Goal: Task Accomplishment & Management: Manage account settings

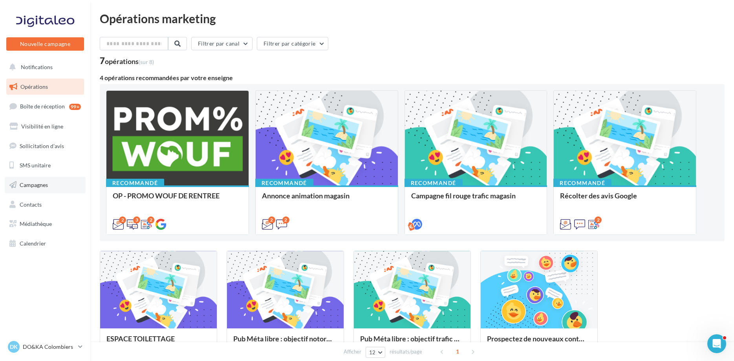
click at [30, 184] on span "Campagnes" at bounding box center [34, 185] width 28 height 7
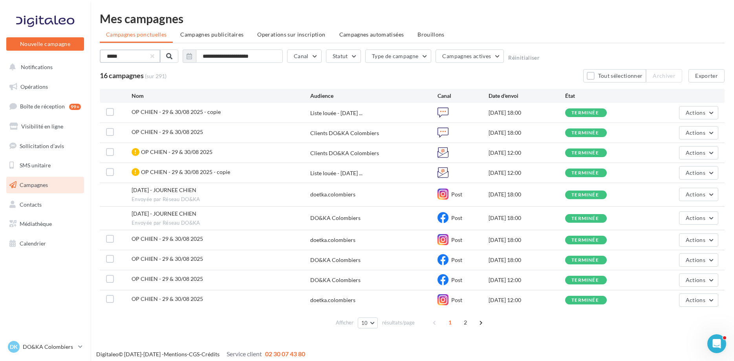
drag, startPoint x: 136, startPoint y: 58, endPoint x: 59, endPoint y: 62, distance: 77.1
click at [100, 62] on input "*****" at bounding box center [130, 56] width 61 height 13
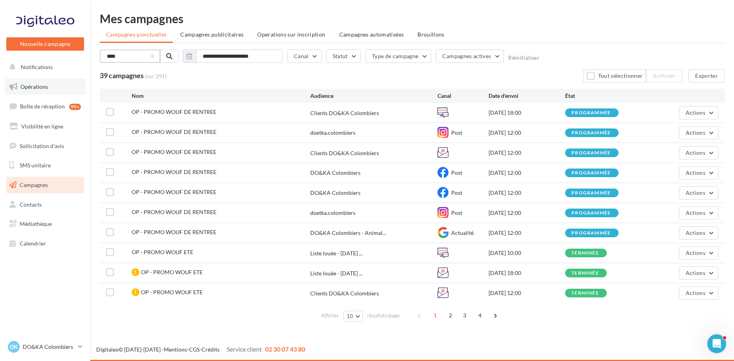
type input "****"
click at [23, 91] on link "Opérations" at bounding box center [45, 87] width 81 height 17
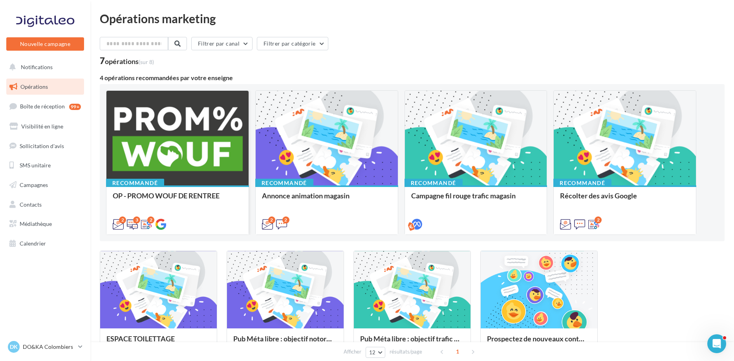
click at [166, 128] on div at bounding box center [177, 138] width 142 height 95
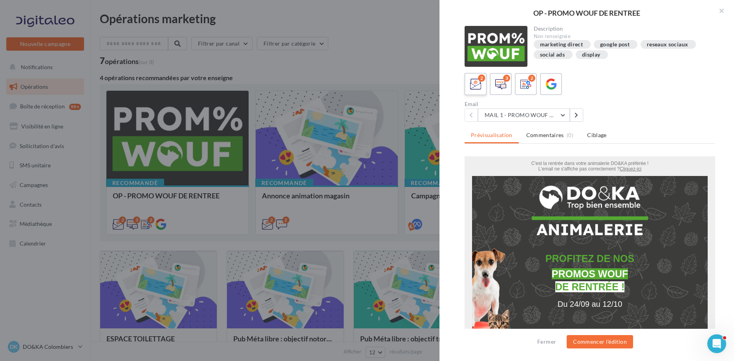
click at [473, 79] on icon at bounding box center [475, 84] width 11 height 11
click at [473, 85] on icon at bounding box center [475, 84] width 11 height 11
click at [572, 112] on button at bounding box center [576, 114] width 13 height 13
click at [546, 116] on button "MAIL 2 - PROMO WOUF RENTREE" at bounding box center [524, 114] width 92 height 13
click at [545, 154] on span "MAIL 2 - PROMO WOUF RENTREE" at bounding box center [534, 155] width 86 height 7
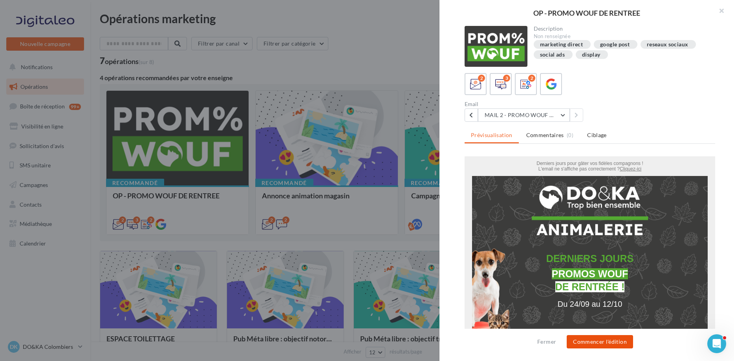
click at [600, 341] on button "Commencer l'édition" at bounding box center [600, 341] width 66 height 13
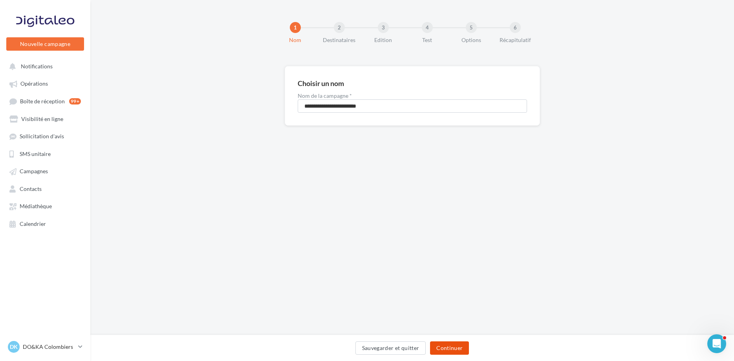
click at [453, 348] on button "Continuer" at bounding box center [449, 347] width 39 height 13
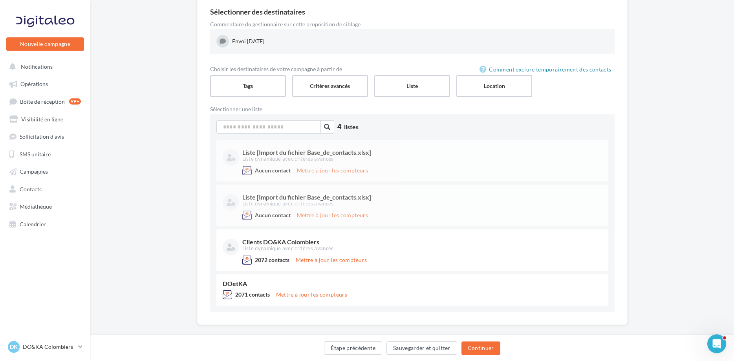
scroll to position [81, 0]
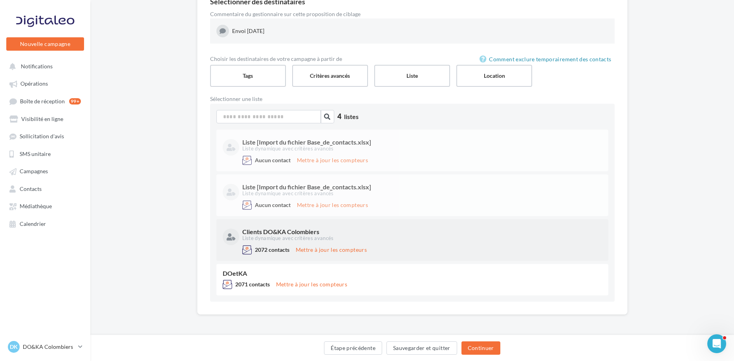
click at [333, 233] on div "Clients DO&KA Colombiers" at bounding box center [421, 232] width 358 height 6
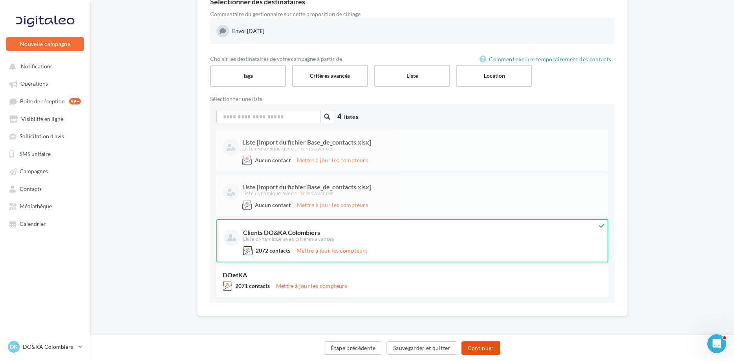
click at [488, 347] on button "Continuer" at bounding box center [481, 347] width 39 height 13
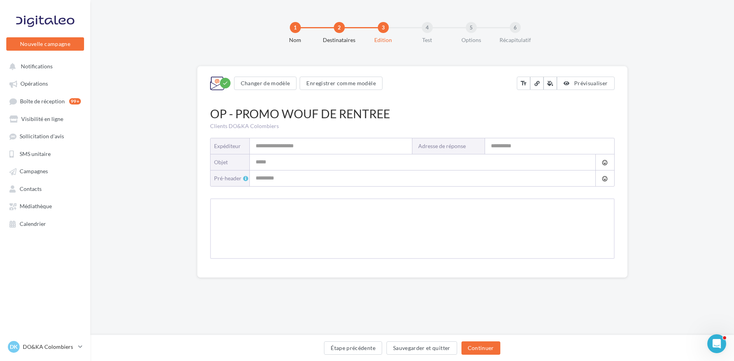
type input "**********"
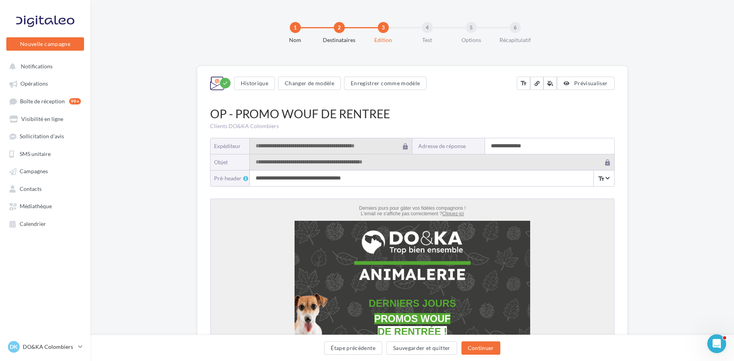
drag, startPoint x: 502, startPoint y: 149, endPoint x: 455, endPoint y: 147, distance: 47.2
click at [485, 147] on input "**********" at bounding box center [549, 146] width 129 height 16
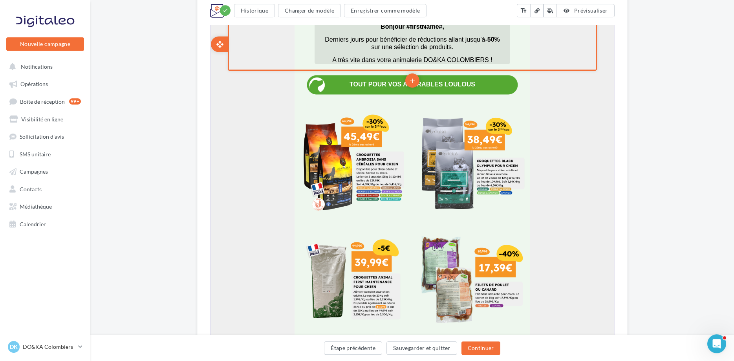
scroll to position [426, 0]
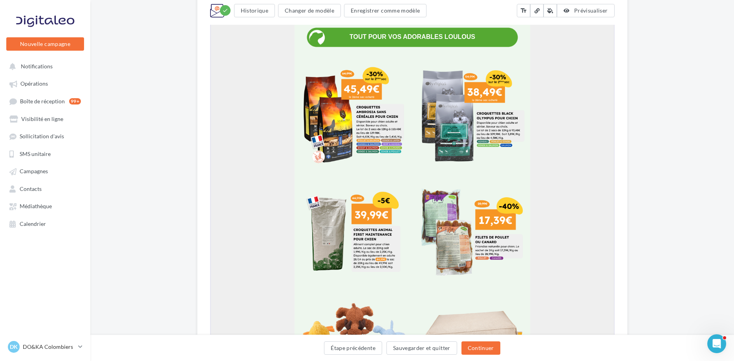
type input "**********"
click at [477, 357] on div "Étape précédente Sauvegarder et quitter Continuer" at bounding box center [413, 349] width 632 height 17
click at [477, 349] on button "Continuer" at bounding box center [481, 347] width 39 height 13
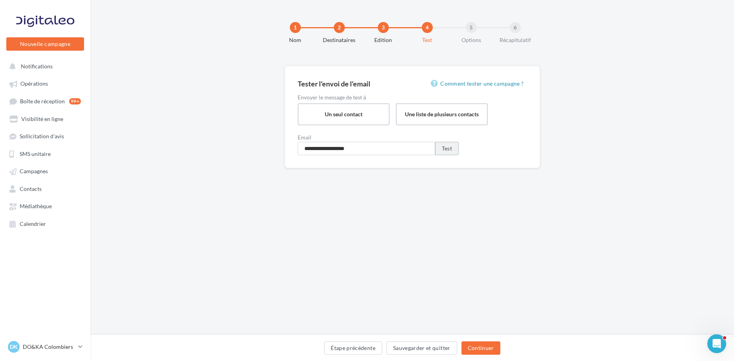
click at [451, 152] on button "Test" at bounding box center [447, 148] width 24 height 13
click at [490, 348] on button "Continuer" at bounding box center [481, 347] width 39 height 13
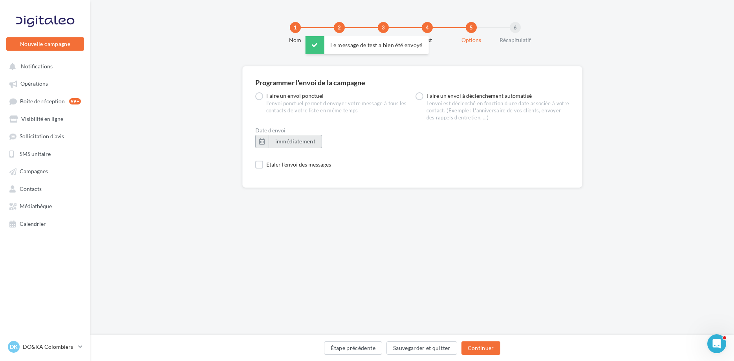
click at [299, 141] on span "immédiatement" at bounding box center [295, 141] width 40 height 7
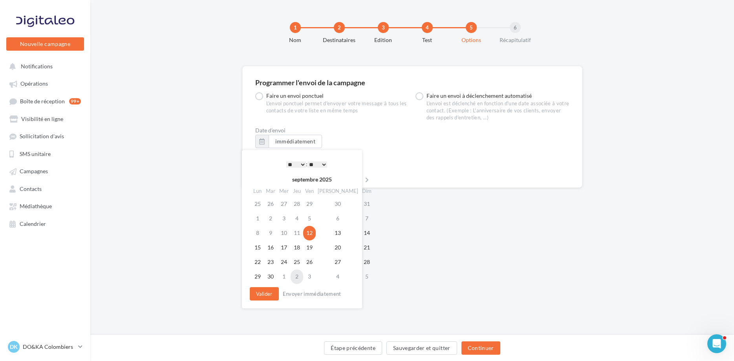
click at [299, 275] on td "2" at bounding box center [297, 277] width 13 height 15
click at [286, 162] on select "* * * * * * * * * * ** ** ** ** ** ** ** ** ** ** ** ** ** **" at bounding box center [296, 165] width 20 height 6
click at [270, 293] on button "Valider" at bounding box center [264, 293] width 29 height 13
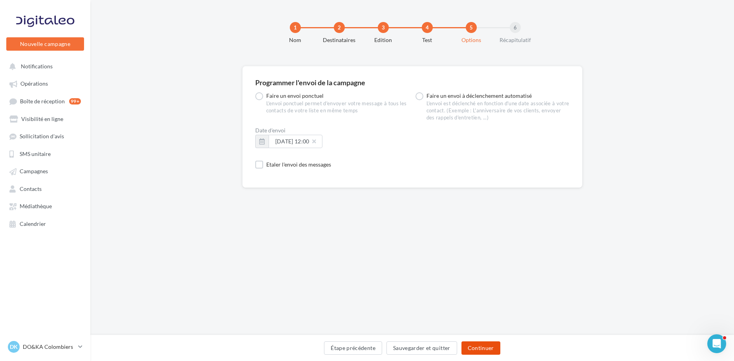
click at [479, 351] on button "Continuer" at bounding box center [481, 347] width 39 height 13
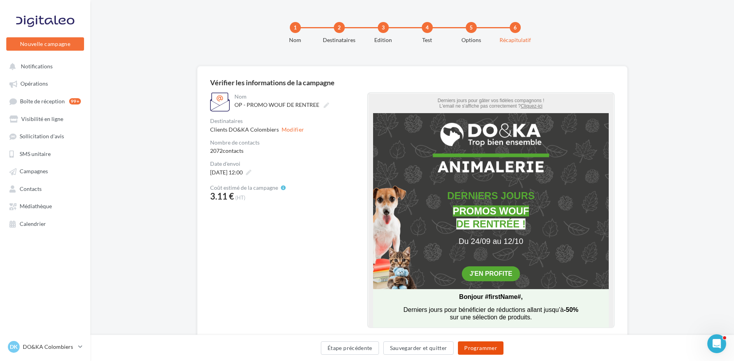
click at [492, 349] on button "Programmer" at bounding box center [481, 347] width 46 height 13
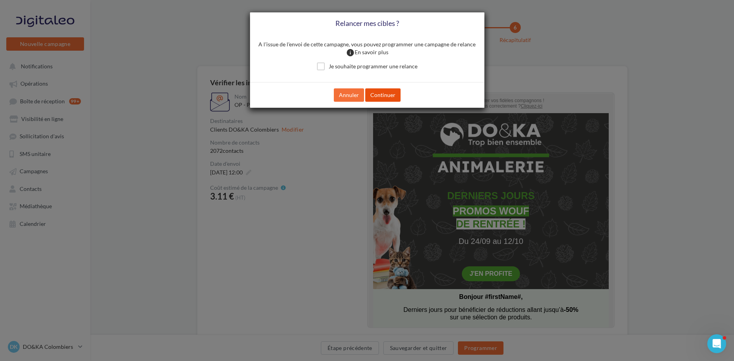
click at [382, 98] on button "Continuer" at bounding box center [382, 94] width 35 height 13
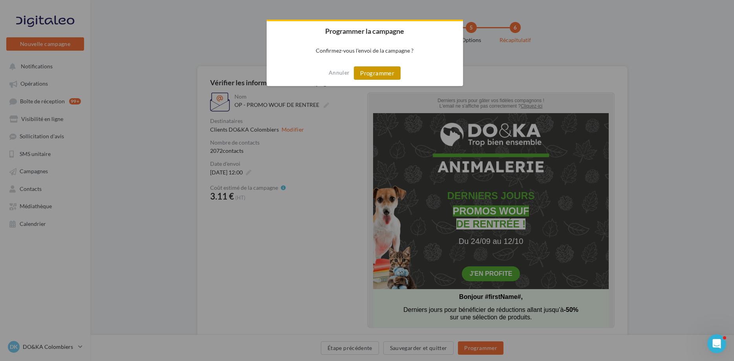
click at [371, 73] on button "Programmer" at bounding box center [377, 72] width 47 height 13
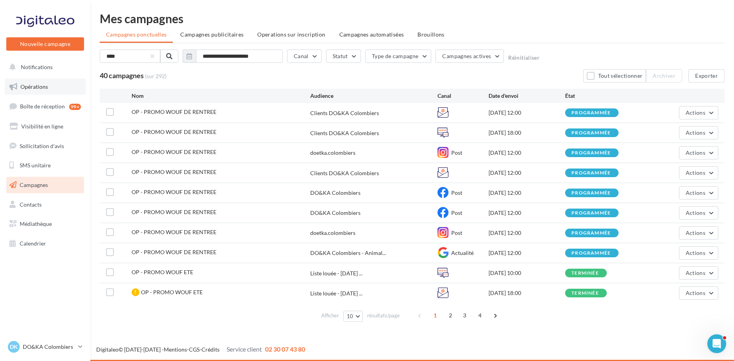
click at [32, 89] on span "Opérations" at bounding box center [34, 86] width 28 height 7
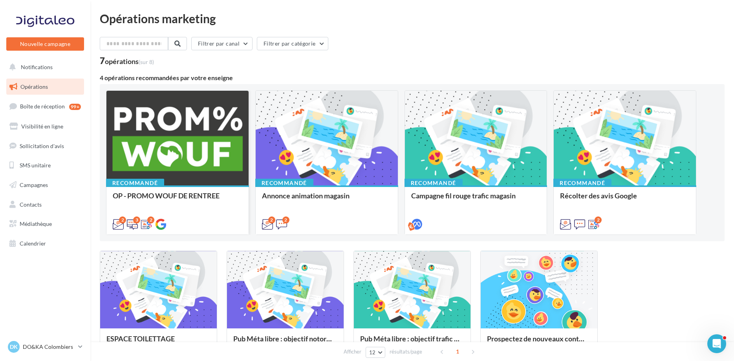
click at [155, 143] on div at bounding box center [177, 138] width 142 height 95
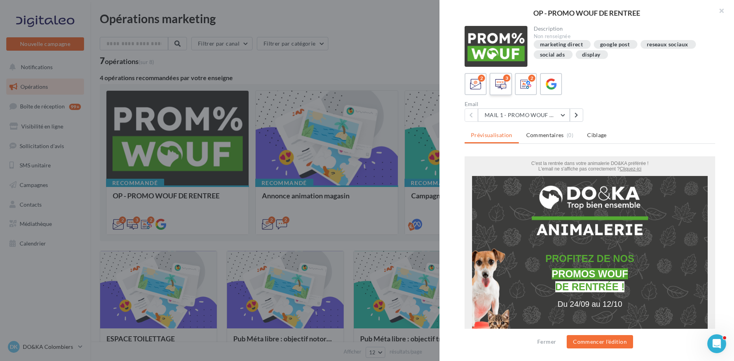
click at [499, 86] on icon at bounding box center [501, 84] width 11 height 11
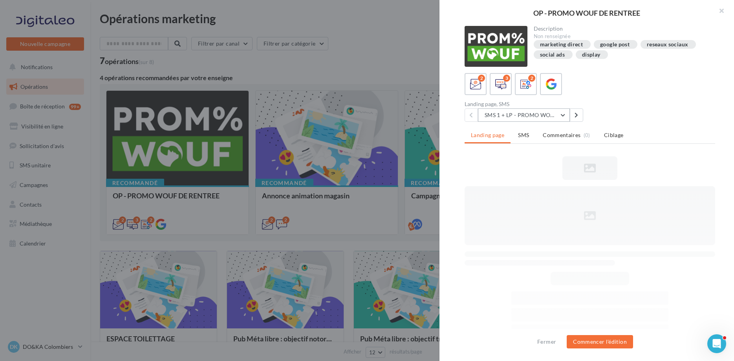
click at [532, 116] on button "SMS 1 + LP - PROMO WOUF RENTREE" at bounding box center [524, 114] width 92 height 13
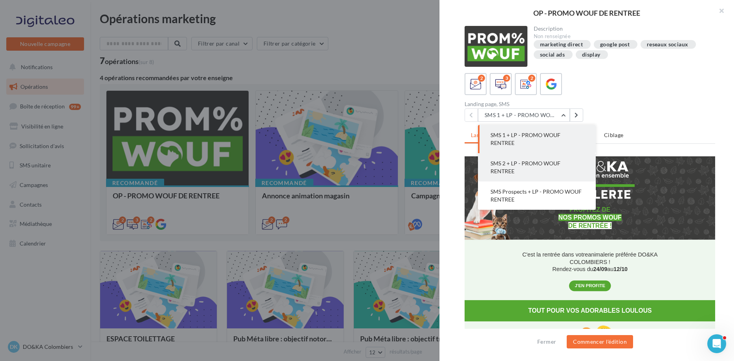
click at [525, 168] on button "SMS 2 + LP - PROMO WOUF RENTREE" at bounding box center [537, 167] width 118 height 28
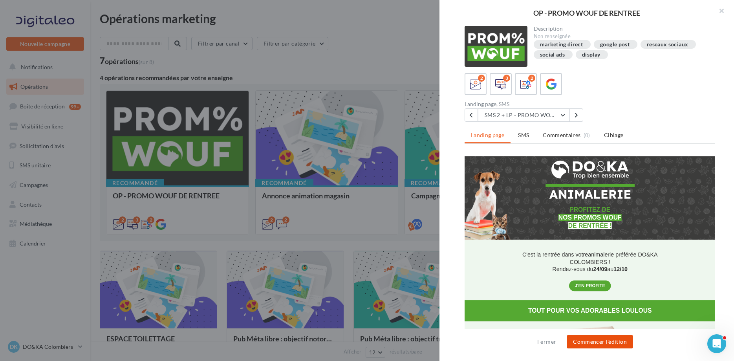
click at [603, 342] on button "Commencer l'édition" at bounding box center [600, 341] width 66 height 13
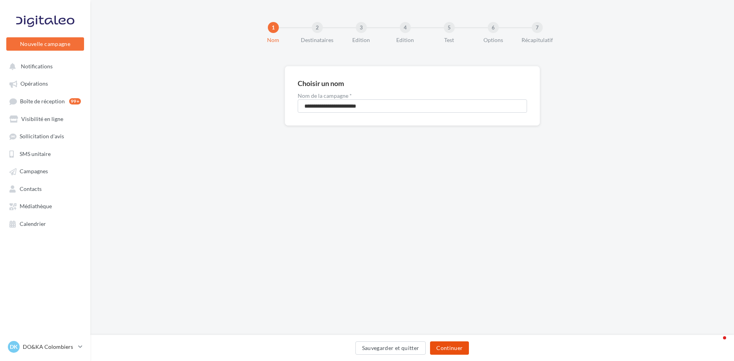
click at [460, 353] on button "Continuer" at bounding box center [449, 347] width 39 height 13
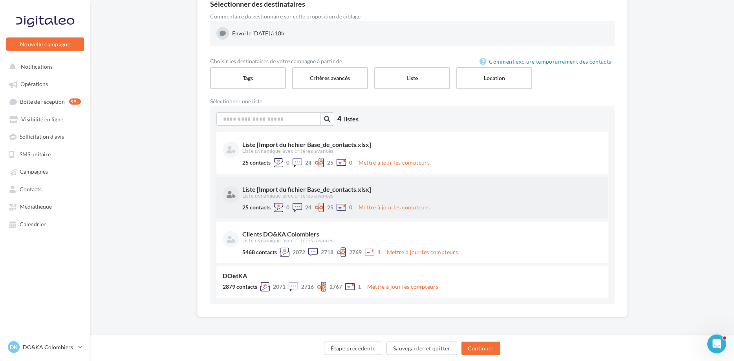
scroll to position [81, 0]
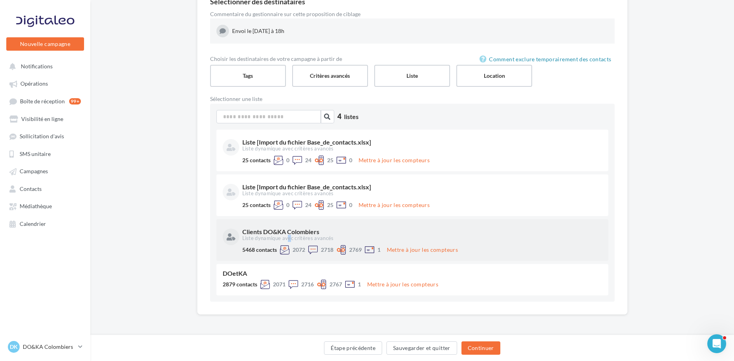
click at [288, 239] on div "Liste dynamique avec critères avancés" at bounding box center [421, 238] width 358 height 7
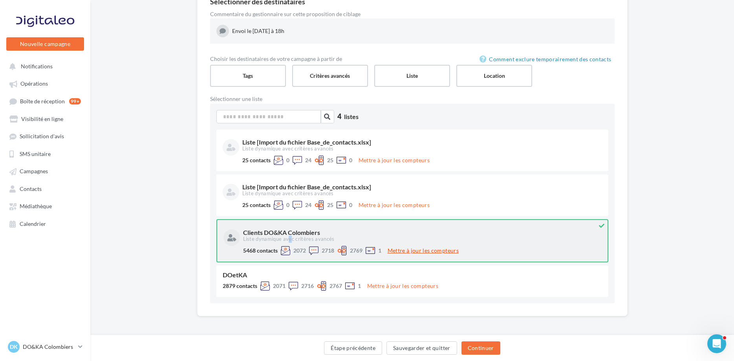
click at [438, 251] on button "Mettre à jour les compteurs" at bounding box center [423, 250] width 77 height 9
click at [283, 241] on div "Liste dynamique avec critères avancés" at bounding box center [421, 239] width 357 height 7
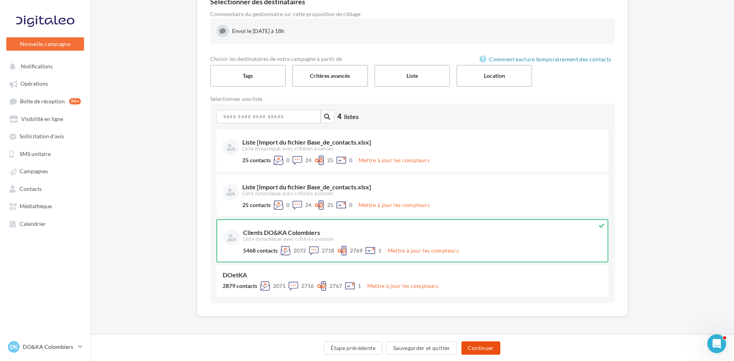
click at [489, 347] on button "Continuer" at bounding box center [481, 347] width 39 height 13
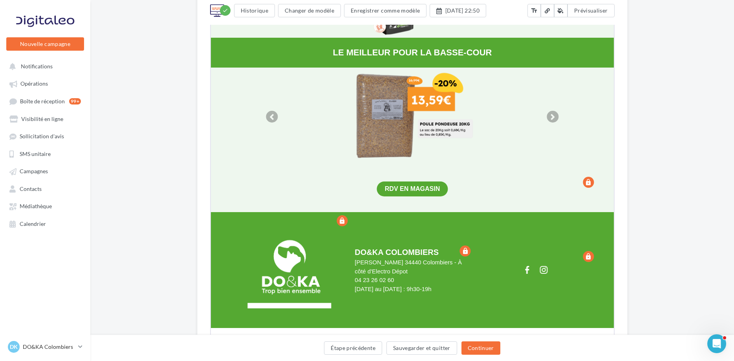
scroll to position [660, 0]
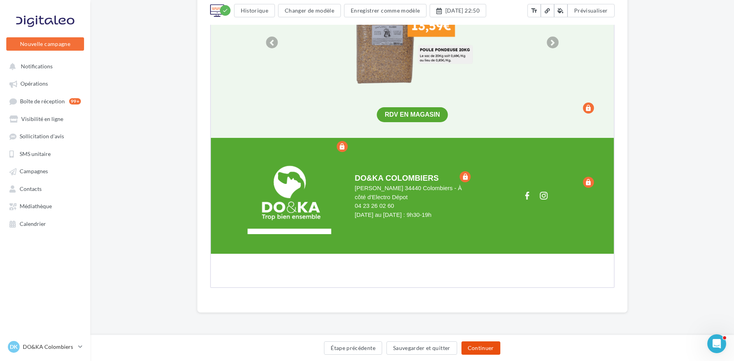
click at [480, 348] on button "Continuer" at bounding box center [481, 347] width 39 height 13
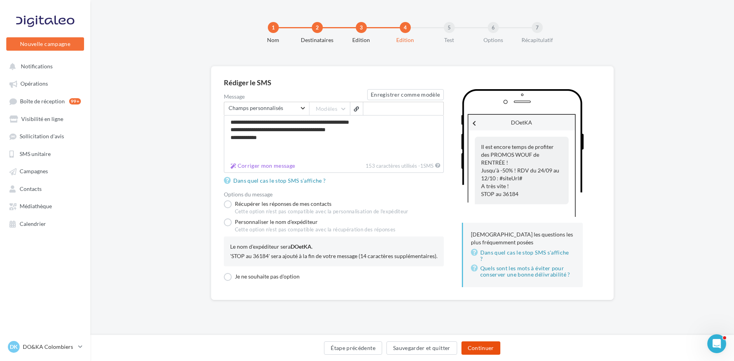
click at [479, 348] on button "Continuer" at bounding box center [481, 347] width 39 height 13
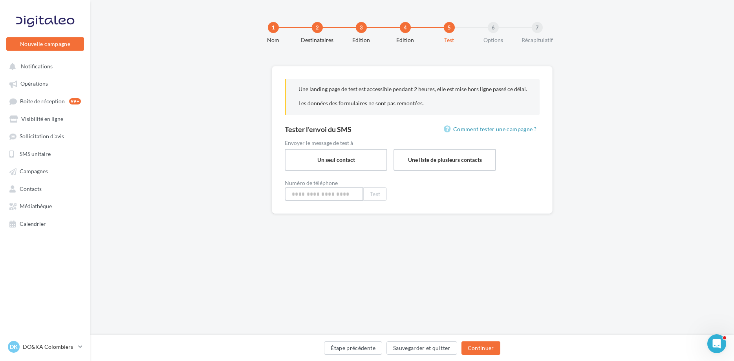
click at [356, 193] on input at bounding box center [324, 193] width 79 height 13
click at [306, 195] on input "**********" at bounding box center [324, 193] width 79 height 13
type input "**********"
click at [375, 191] on button "Test" at bounding box center [376, 193] width 24 height 13
click at [487, 347] on button "Continuer" at bounding box center [481, 347] width 39 height 13
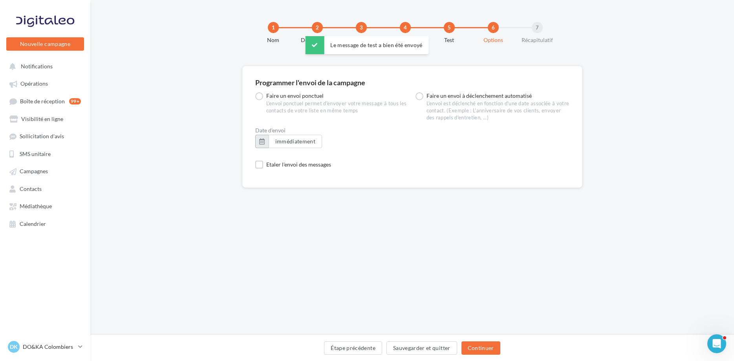
click at [265, 143] on button "button" at bounding box center [261, 141] width 13 height 13
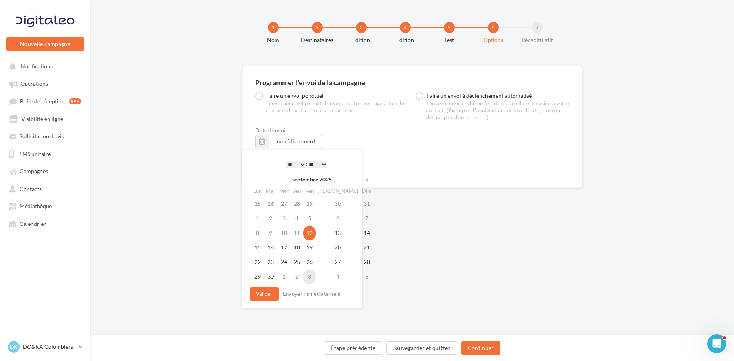
click at [315, 276] on td "3" at bounding box center [309, 277] width 13 height 15
click at [286, 162] on select "* * * * * * * * * * ** ** ** ** ** ** ** ** ** ** ** ** ** **" at bounding box center [296, 165] width 20 height 6
click at [270, 291] on button "Valider" at bounding box center [264, 293] width 29 height 13
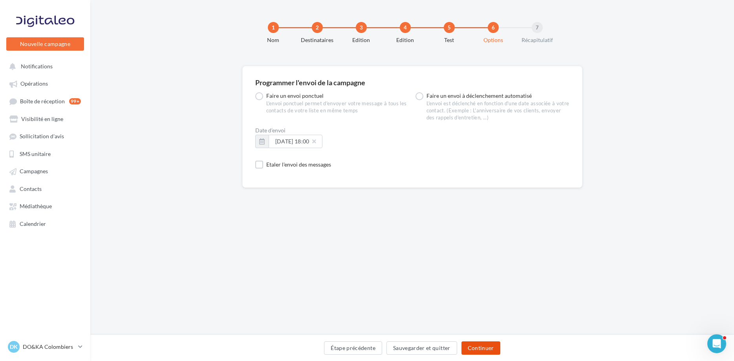
click at [473, 350] on button "Continuer" at bounding box center [481, 347] width 39 height 13
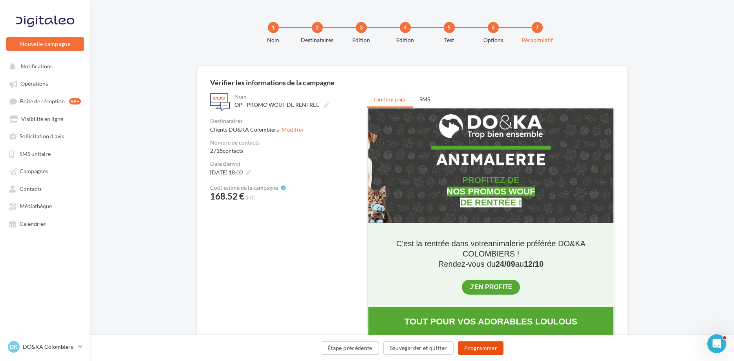
click at [480, 350] on button "Programmer" at bounding box center [481, 347] width 46 height 13
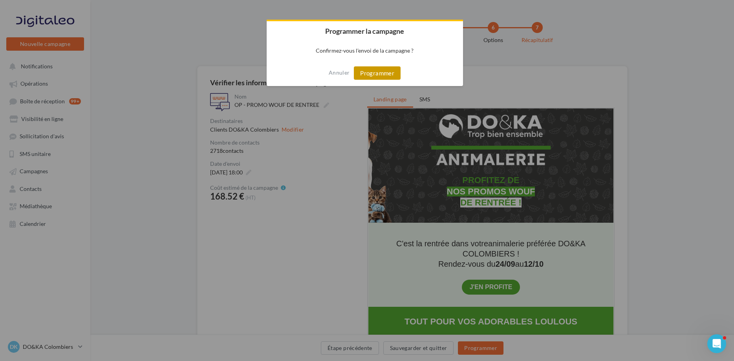
click at [385, 73] on button "Programmer" at bounding box center [377, 72] width 47 height 13
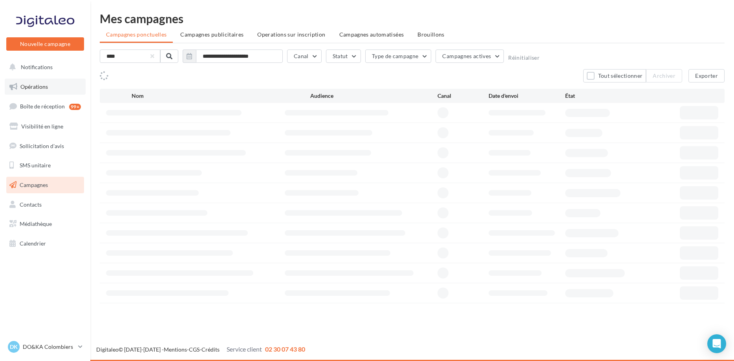
click at [28, 87] on span "Opérations" at bounding box center [34, 86] width 28 height 7
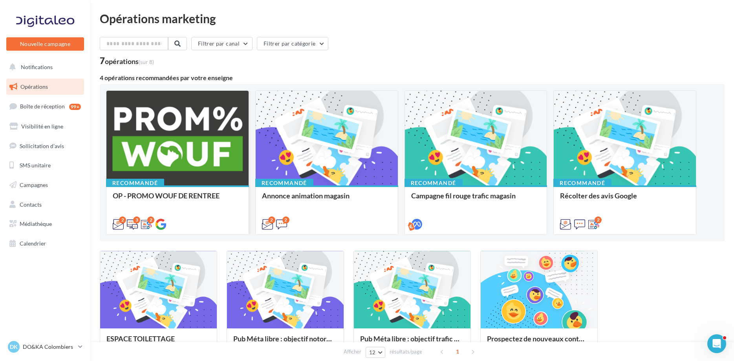
click at [169, 193] on div "OP - PROMO WOUF DE RENTREE" at bounding box center [178, 200] width 130 height 16
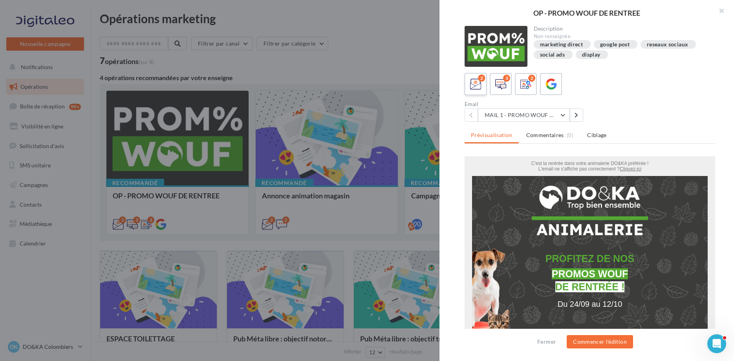
click at [477, 86] on icon at bounding box center [475, 84] width 11 height 11
click at [502, 83] on icon at bounding box center [501, 84] width 11 height 11
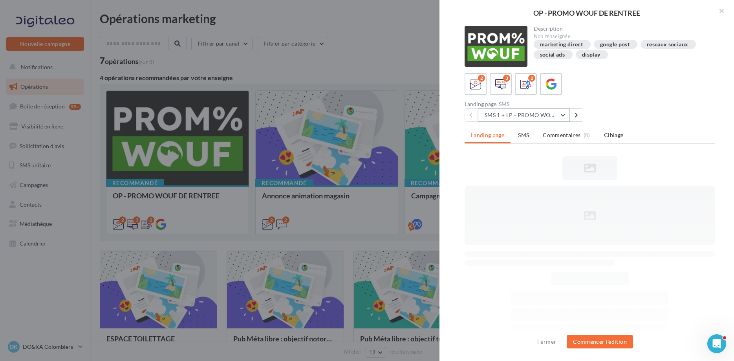
click at [523, 111] on button "SMS 1 + LP - PROMO WOUF RENTREE" at bounding box center [524, 114] width 92 height 13
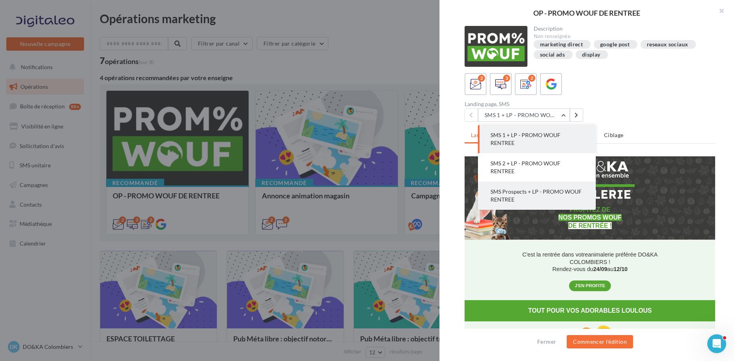
click at [528, 188] on button "SMS Prospects + LP - PROMO WOUF RENTREE" at bounding box center [537, 196] width 118 height 28
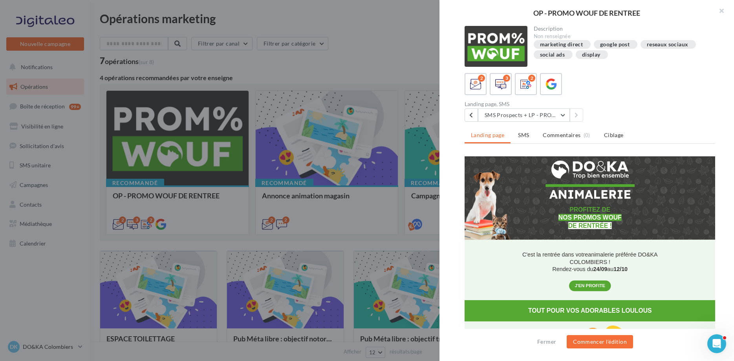
scroll to position [1, 0]
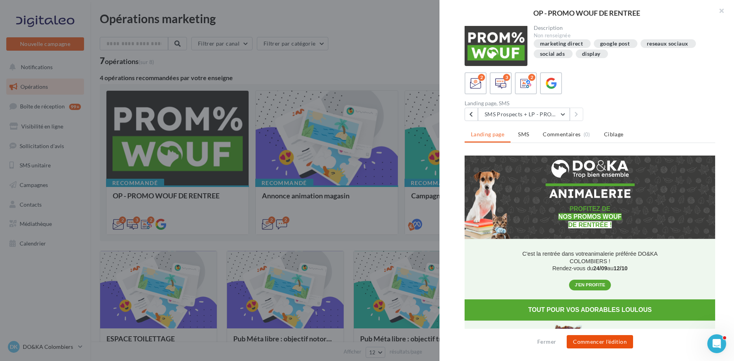
click at [589, 337] on button "Commencer l'édition" at bounding box center [600, 341] width 66 height 13
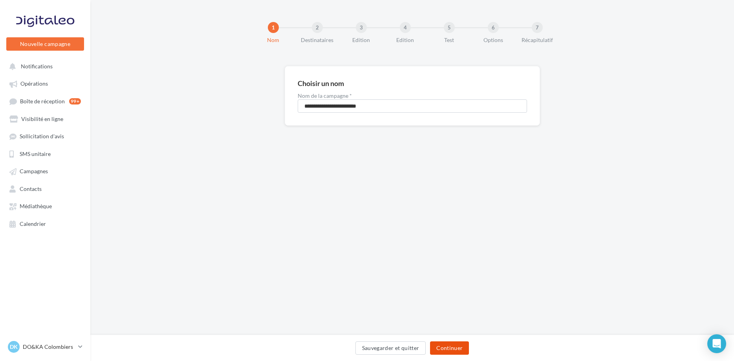
click at [450, 345] on button "Continuer" at bounding box center [449, 347] width 39 height 13
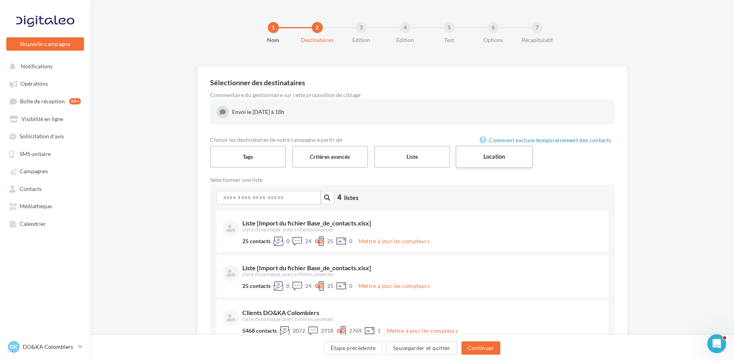
click at [503, 162] on label "Location" at bounding box center [494, 156] width 77 height 22
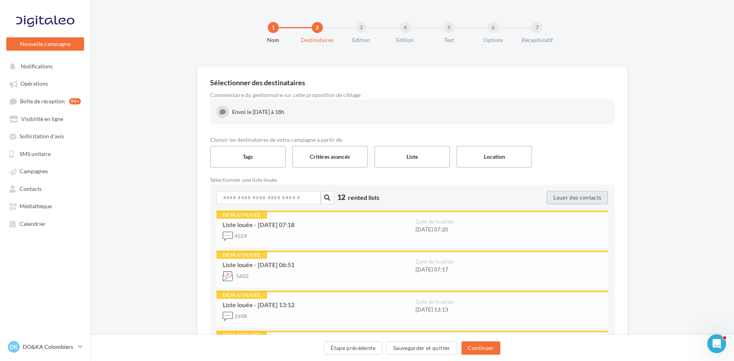
click at [565, 199] on button "Louer des contacts" at bounding box center [577, 197] width 61 height 13
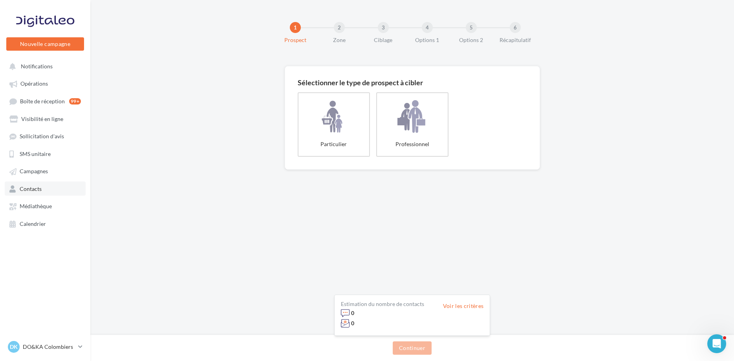
click at [29, 189] on span "Contacts" at bounding box center [31, 188] width 22 height 7
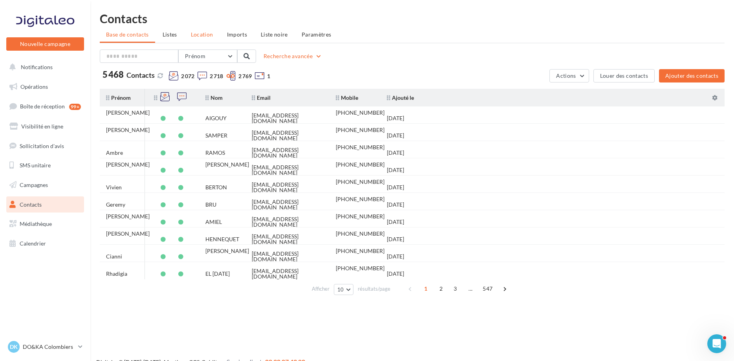
click at [198, 37] on span "Location" at bounding box center [202, 34] width 22 height 7
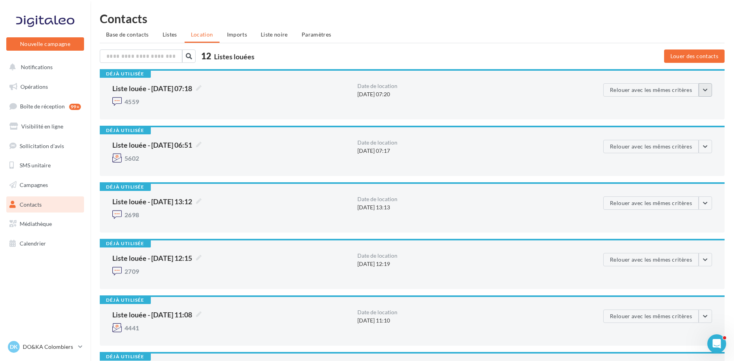
click at [706, 89] on button "button" at bounding box center [705, 89] width 13 height 13
click at [659, 109] on button "Voir les critères de location" at bounding box center [667, 108] width 92 height 20
click at [709, 147] on button "button" at bounding box center [705, 146] width 13 height 13
click at [679, 160] on button "Voir les critères de location" at bounding box center [667, 165] width 92 height 20
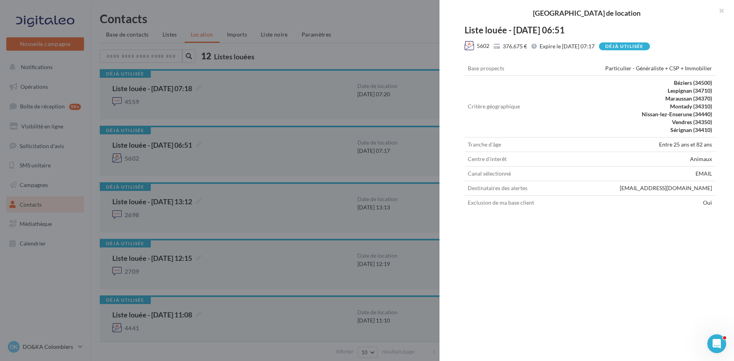
click at [358, 13] on div "[GEOGRAPHIC_DATA] de location Liste louée - [DATE] 06:51 5602 376.675 € Expire …" at bounding box center [367, 180] width 734 height 361
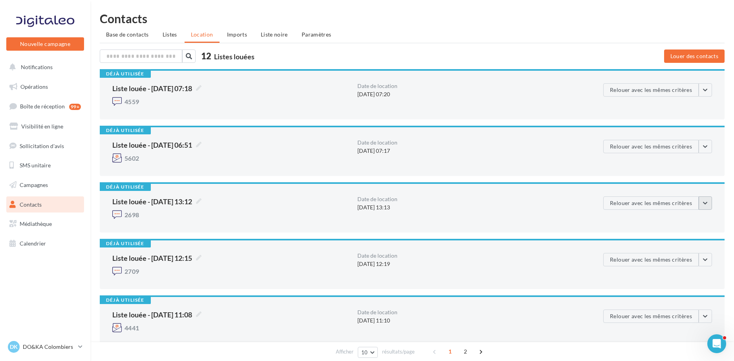
click at [709, 203] on button "button" at bounding box center [705, 202] width 13 height 13
click at [677, 217] on button "Voir les critères de location" at bounding box center [667, 221] width 92 height 20
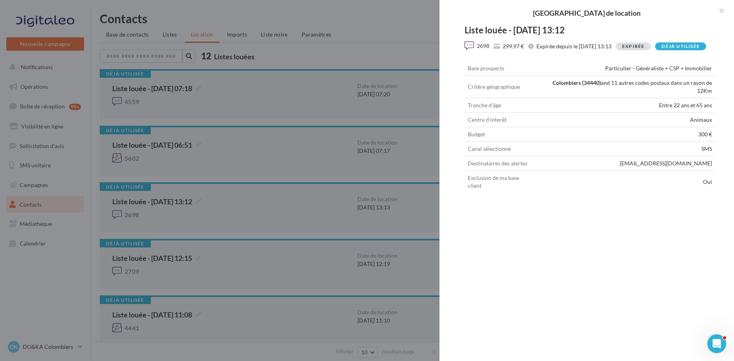
click at [378, 42] on div at bounding box center [367, 180] width 734 height 361
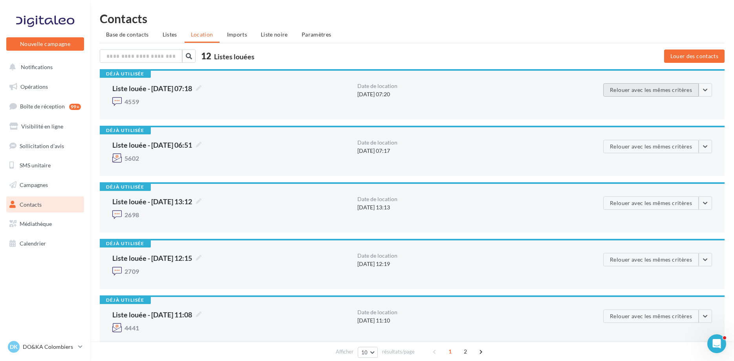
click at [677, 89] on button "Relouer avec les mêmes critères" at bounding box center [651, 89] width 95 height 13
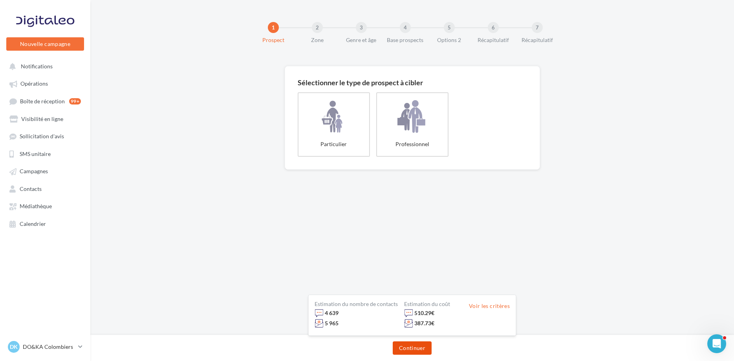
click at [405, 347] on button "Continuer" at bounding box center [412, 347] width 39 height 13
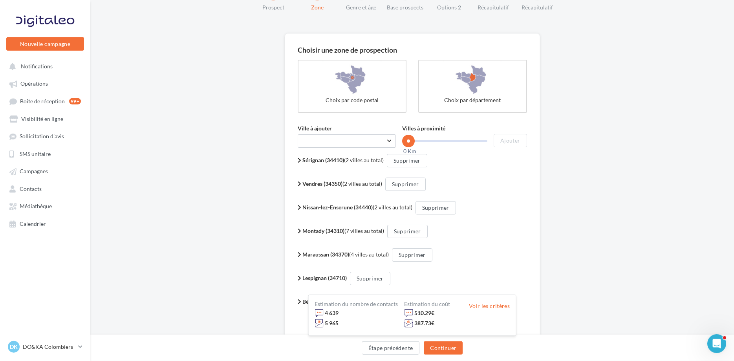
scroll to position [87, 0]
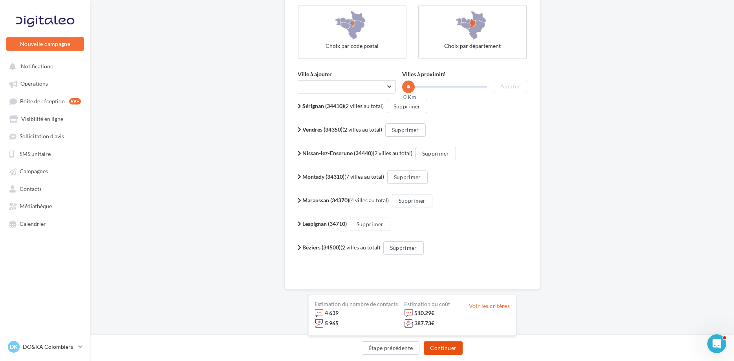
click at [438, 345] on button "Continuer" at bounding box center [443, 347] width 39 height 13
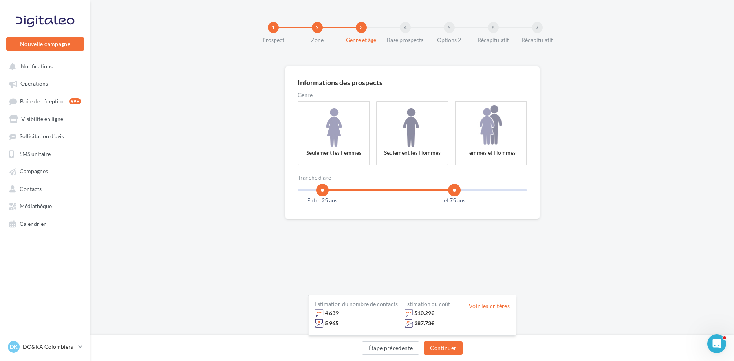
drag, startPoint x: 484, startPoint y: 190, endPoint x: 454, endPoint y: 185, distance: 30.0
click at [454, 185] on span at bounding box center [454, 190] width 13 height 13
click at [433, 346] on button "Continuer" at bounding box center [443, 347] width 39 height 13
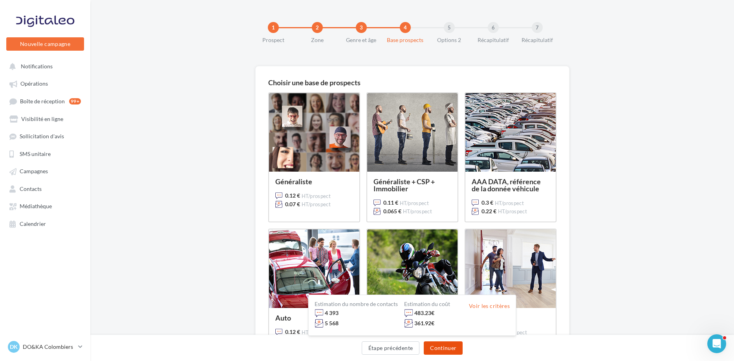
click at [448, 347] on button "Continuer" at bounding box center [443, 347] width 39 height 13
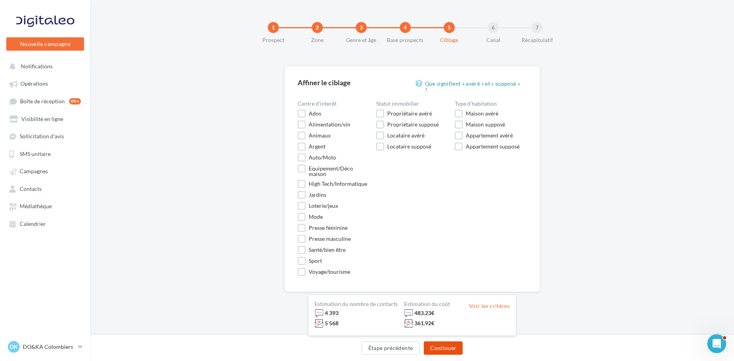
click at [447, 350] on button "Continuer" at bounding box center [443, 347] width 39 height 13
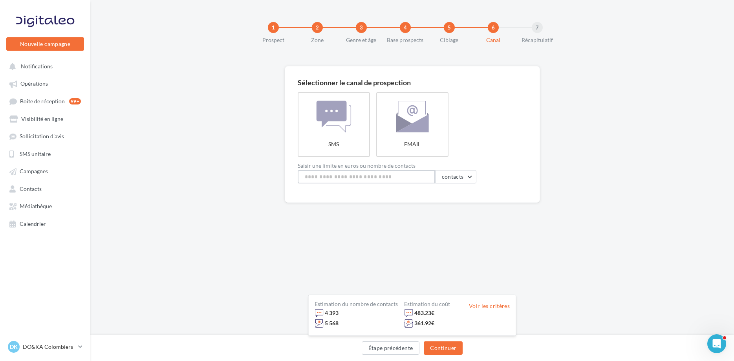
click at [412, 176] on input at bounding box center [367, 176] width 138 height 13
click at [445, 177] on span "contacts" at bounding box center [453, 176] width 22 height 7
click at [420, 215] on button "Limiter en nombre de contacts" at bounding box center [426, 217] width 99 height 20
click at [419, 175] on input at bounding box center [367, 176] width 138 height 13
type input "***"
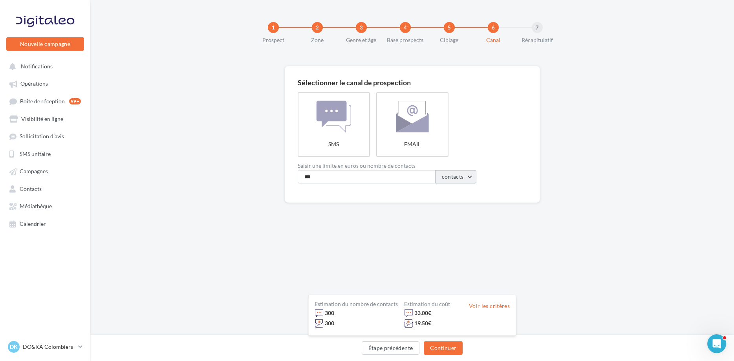
click at [472, 173] on button "contacts" at bounding box center [456, 176] width 42 height 13
click at [452, 195] on button "Limiter le coût" at bounding box center [426, 197] width 99 height 20
drag, startPoint x: 392, startPoint y: 177, endPoint x: 161, endPoint y: 201, distance: 232.3
click at [298, 184] on input "***" at bounding box center [367, 176] width 138 height 13
click at [453, 319] on div "Estimation du nombre de contacts 2 727 4 615 Estimation du coût 300.00 € 300.00…" at bounding box center [386, 315] width 142 height 28
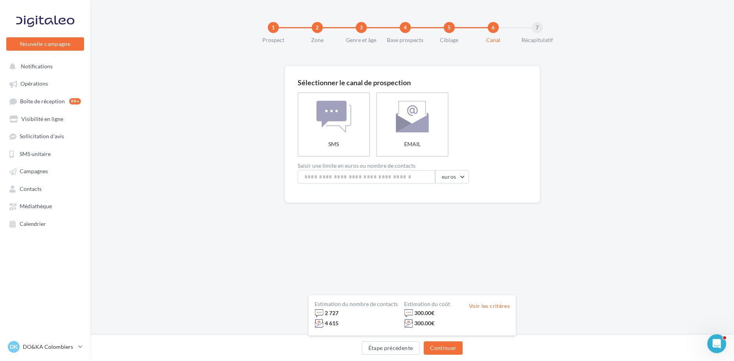
click at [361, 320] on div "4 615" at bounding box center [356, 323] width 83 height 9
click at [457, 177] on button "euros" at bounding box center [452, 176] width 34 height 13
click at [443, 195] on button "Limiter le coût" at bounding box center [419, 197] width 99 height 20
click at [463, 173] on button "euros" at bounding box center [452, 176] width 34 height 13
click at [440, 210] on button "Limiter en nombre de contacts" at bounding box center [419, 217] width 99 height 20
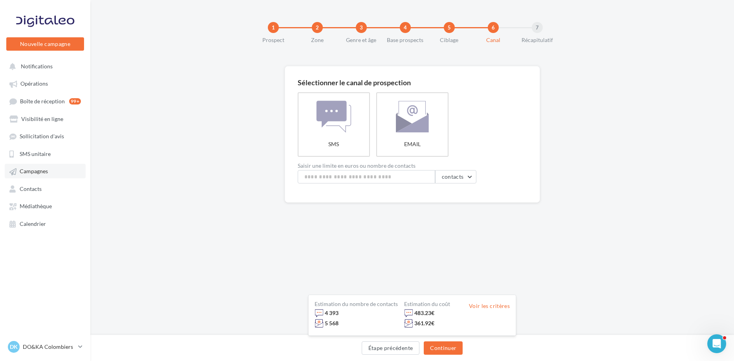
click at [29, 171] on span "Campagnes" at bounding box center [34, 171] width 28 height 7
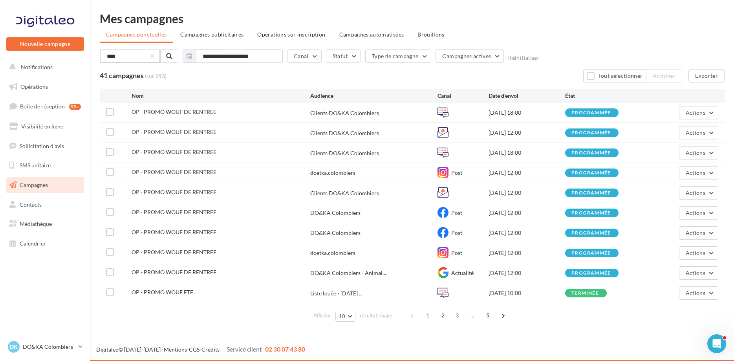
drag, startPoint x: 117, startPoint y: 58, endPoint x: 57, endPoint y: 73, distance: 61.5
click at [100, 63] on input "****" at bounding box center [130, 56] width 61 height 13
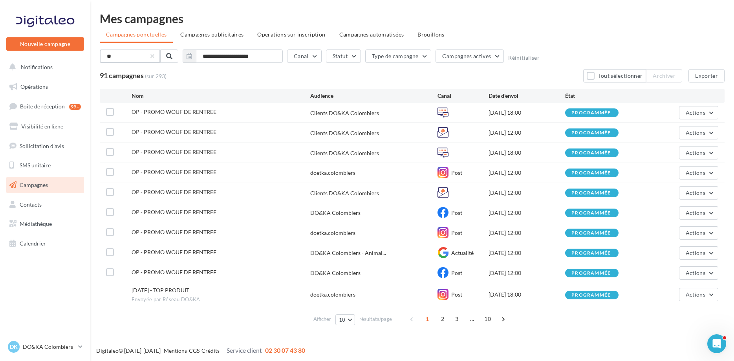
drag, startPoint x: 134, startPoint y: 55, endPoint x: 3, endPoint y: 86, distance: 134.3
click at [100, 63] on input "**" at bounding box center [130, 56] width 61 height 13
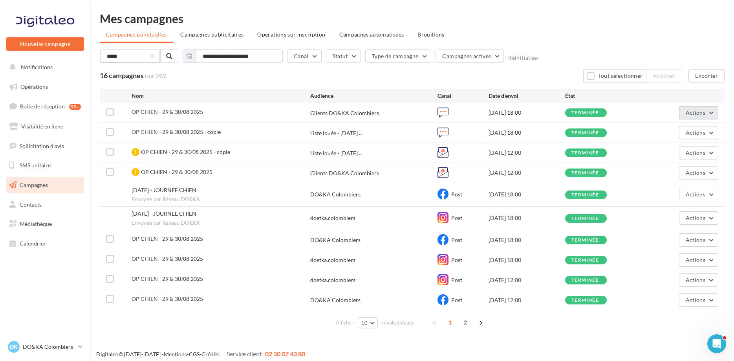
type input "*****"
click at [716, 114] on button "Actions" at bounding box center [698, 112] width 39 height 13
click at [686, 127] on button "Voir les résultats" at bounding box center [675, 131] width 86 height 20
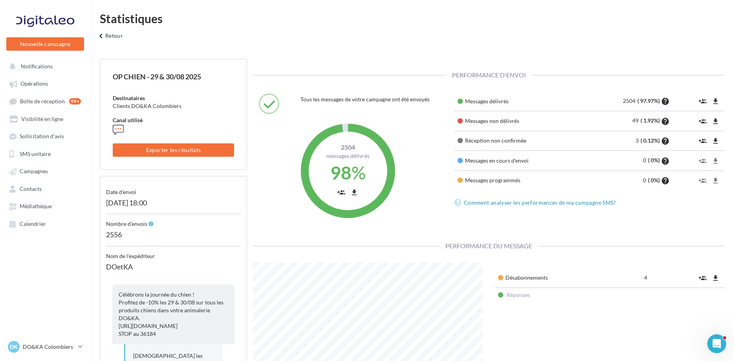
scroll to position [153, 242]
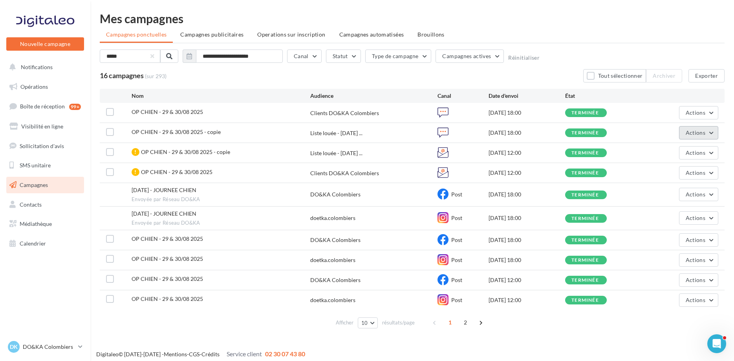
click at [708, 130] on button "Actions" at bounding box center [698, 132] width 39 height 13
click at [685, 147] on button "Voir les résultats" at bounding box center [679, 151] width 79 height 20
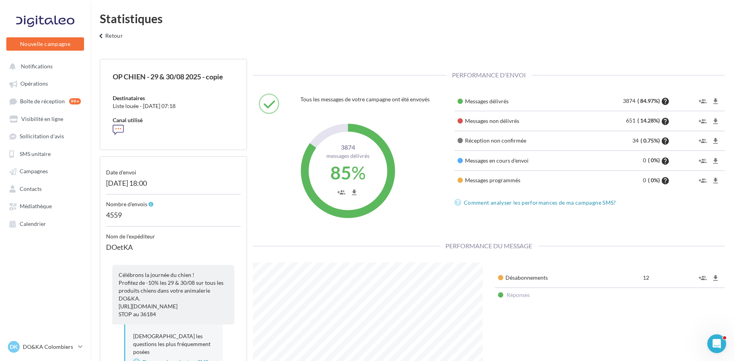
scroll to position [153, 242]
click at [113, 35] on button "keyboard_arrow_left Retour" at bounding box center [110, 39] width 33 height 16
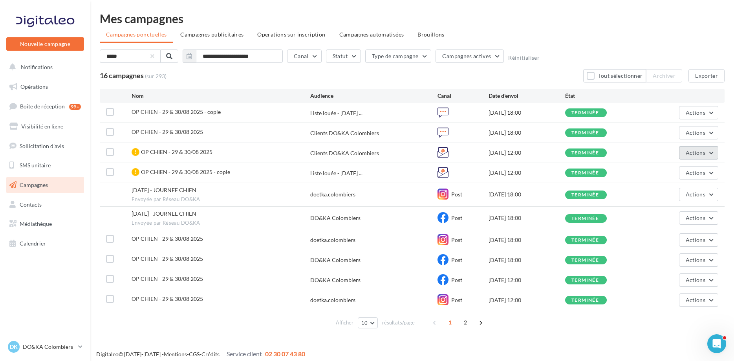
click at [698, 157] on button "Actions" at bounding box center [698, 152] width 39 height 13
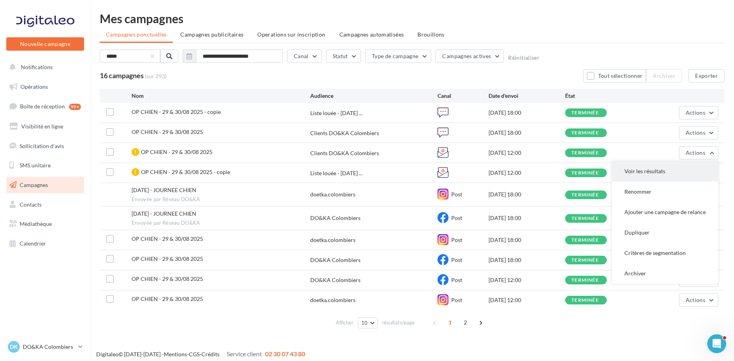
click at [677, 173] on button "Voir les résultats" at bounding box center [665, 171] width 106 height 20
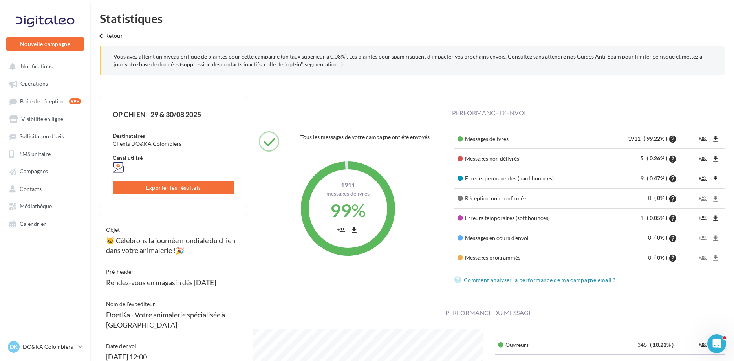
click at [110, 41] on button "keyboard_arrow_left Retour" at bounding box center [110, 39] width 33 height 16
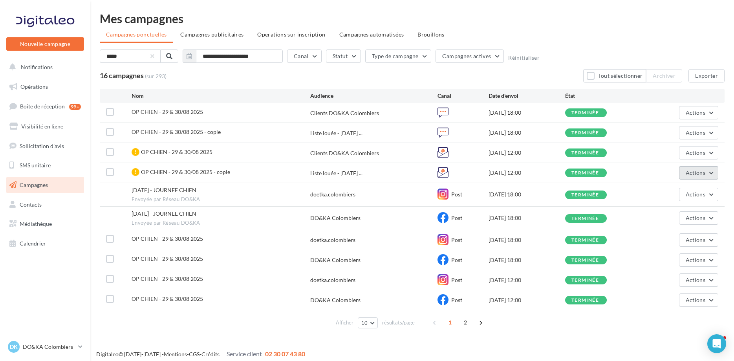
click at [696, 173] on span "Actions" at bounding box center [696, 172] width 20 height 7
click at [672, 187] on button "Voir les résultats" at bounding box center [679, 191] width 79 height 20
